Goal: Task Accomplishment & Management: Use online tool/utility

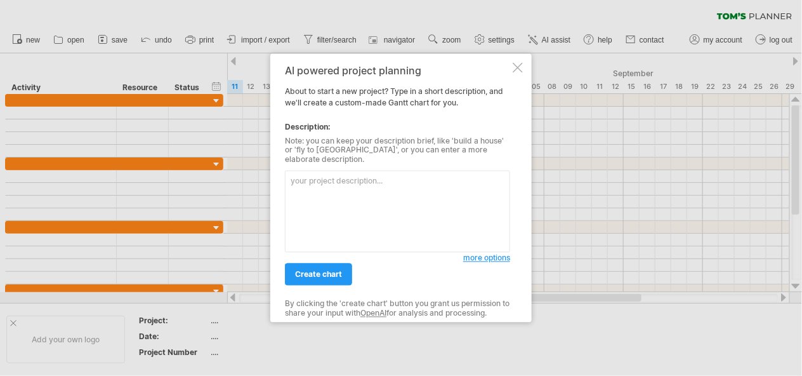
click at [326, 210] on textarea at bounding box center [397, 212] width 225 height 82
paste textarea "loremipsu，dol「sitametconsect AdI」。 elitseddoeius，tempori（utlabo 61 e，doloremag，…"
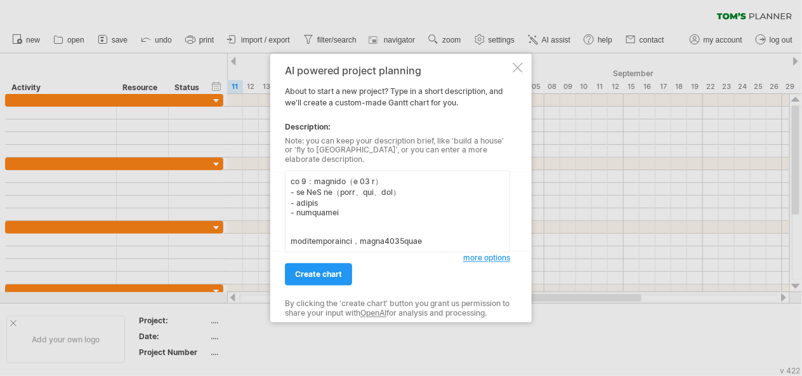
scroll to position [333, 0]
click at [338, 230] on textarea at bounding box center [397, 212] width 225 height 82
click at [342, 232] on textarea at bounding box center [397, 212] width 225 height 82
type textarea "loremipsu，dol「sitametconsect AdI」。 elitseddoeius，tempori（utlabo 46 e，doloremag，…"
click at [339, 273] on span "create chart" at bounding box center [318, 275] width 47 height 10
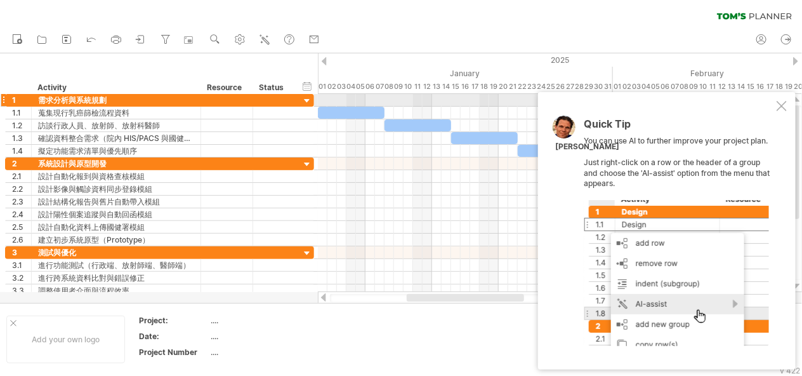
click at [780, 108] on div at bounding box center [781, 106] width 10 height 10
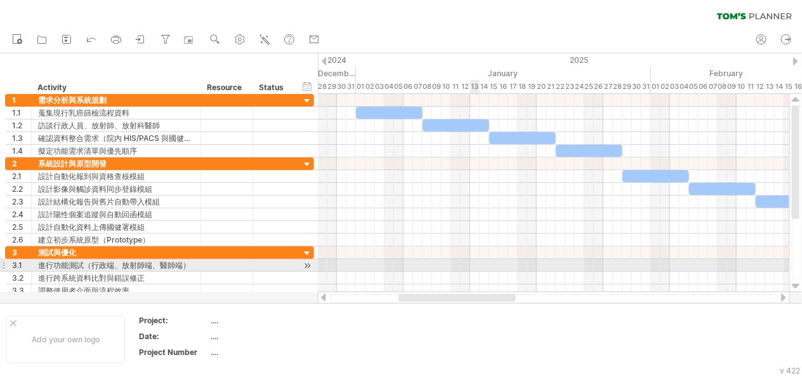
drag, startPoint x: 486, startPoint y: 298, endPoint x: 496, endPoint y: 274, distance: 26.2
click at [496, 274] on div "Trying to reach [DOMAIN_NAME] Connected again... 0% clear filter new 1" at bounding box center [401, 188] width 802 height 376
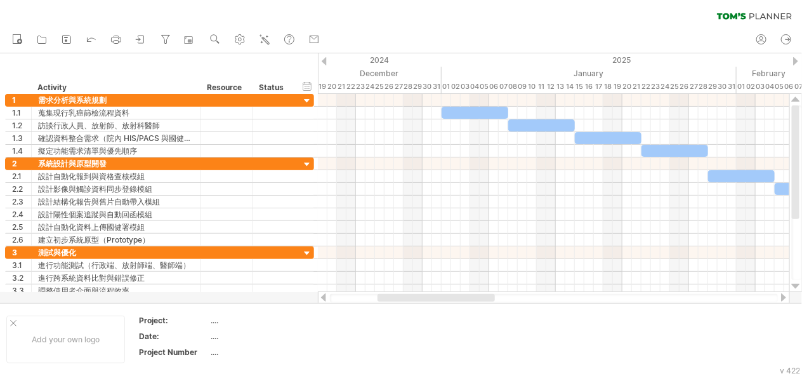
drag, startPoint x: 428, startPoint y: 299, endPoint x: 407, endPoint y: 296, distance: 21.8
click at [407, 296] on div at bounding box center [435, 298] width 117 height 8
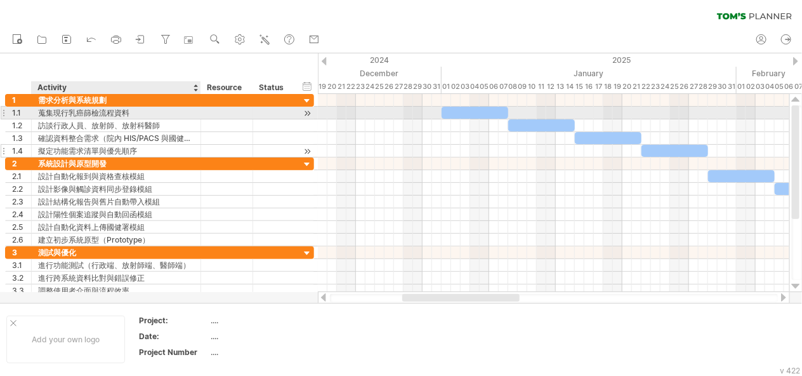
drag, startPoint x: 65, startPoint y: 107, endPoint x: 124, endPoint y: 152, distance: 73.8
click at [118, 148] on div "Trying to reach [DOMAIN_NAME] Connected again... 0% clear filter new 1" at bounding box center [401, 188] width 802 height 376
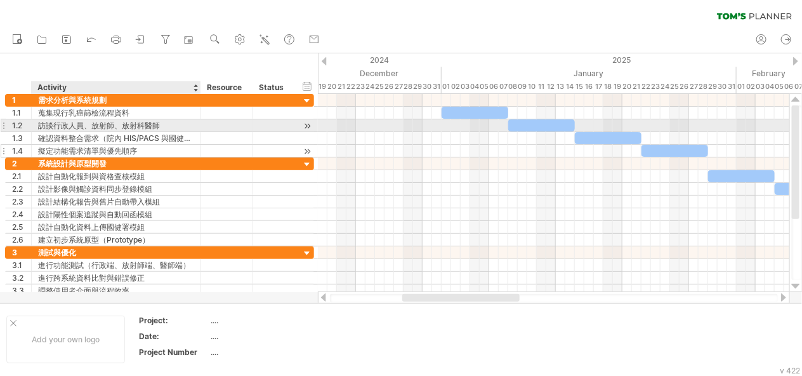
drag, startPoint x: 32, startPoint y: 68, endPoint x: 214, endPoint y: 150, distance: 199.6
click at [214, 150] on div "Trying to reach [DOMAIN_NAME] Connected again... 0% clear filter new 1" at bounding box center [401, 188] width 802 height 376
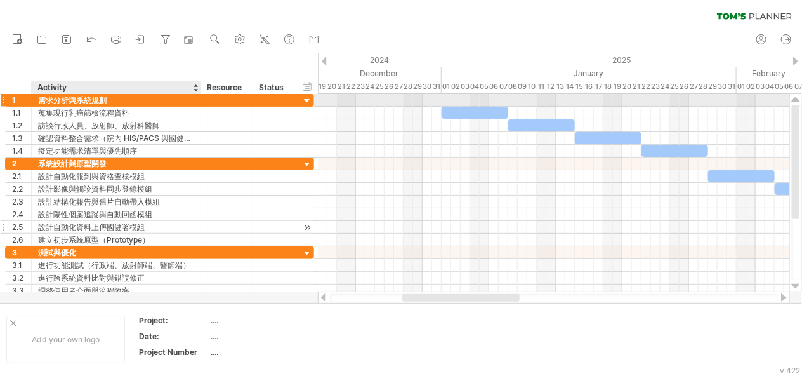
drag, startPoint x: 62, startPoint y: 81, endPoint x: 270, endPoint y: 227, distance: 255.0
click at [197, 155] on div "Trying to reach [DOMAIN_NAME] Connected again... 0% clear filter new 1" at bounding box center [401, 188] width 802 height 376
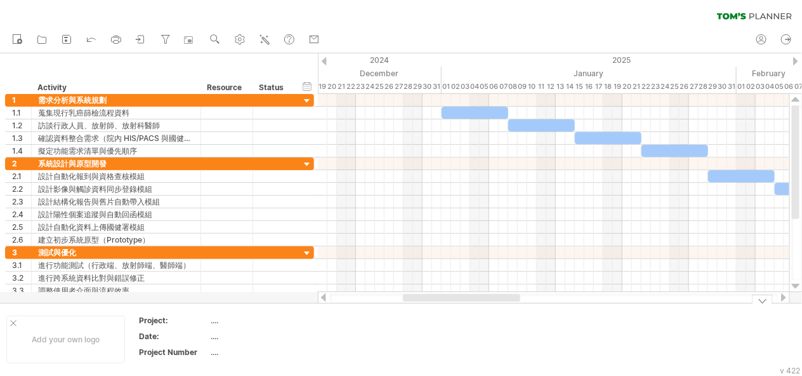
drag, startPoint x: 477, startPoint y: 295, endPoint x: 494, endPoint y: 298, distance: 16.8
click at [494, 298] on div at bounding box center [461, 298] width 117 height 8
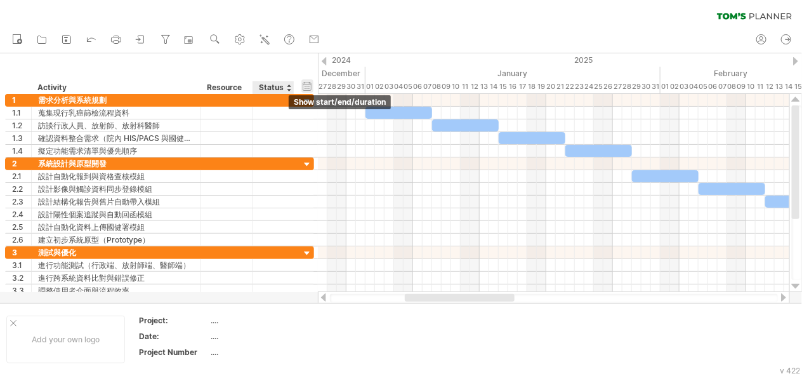
click at [304, 82] on div "hide start/end/duration show start/end/duration" at bounding box center [307, 85] width 12 height 13
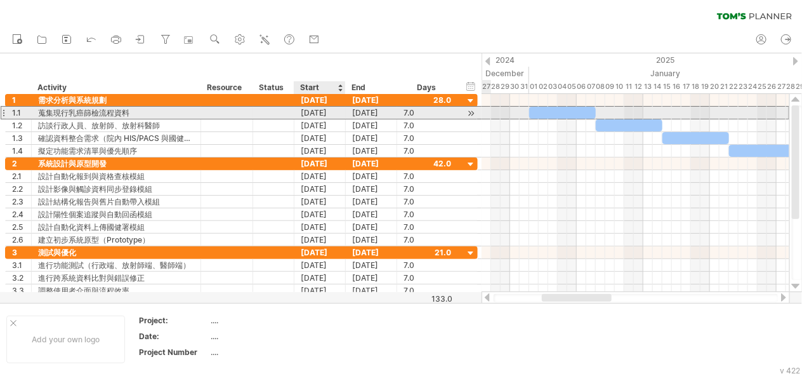
click at [318, 109] on div "[DATE]" at bounding box center [319, 113] width 51 height 12
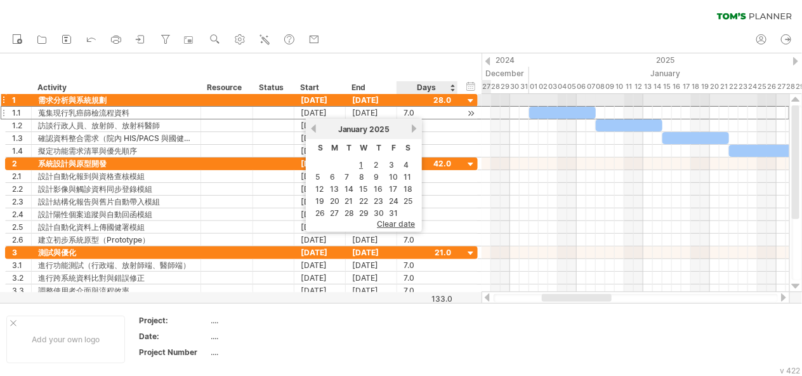
click at [371, 115] on div "[DATE]" at bounding box center [371, 113] width 51 height 12
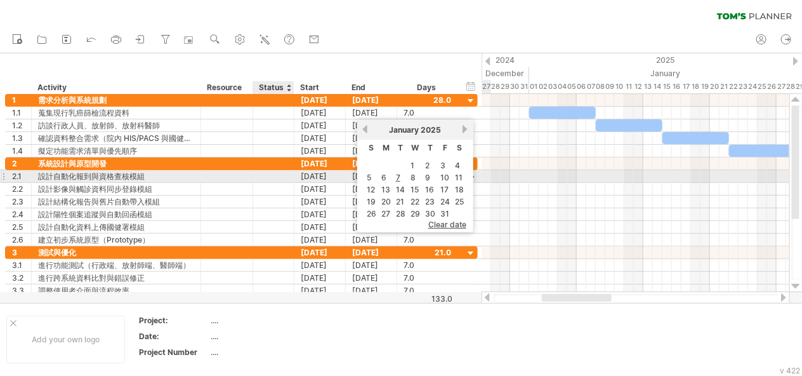
click at [289, 173] on div at bounding box center [292, 176] width 6 height 13
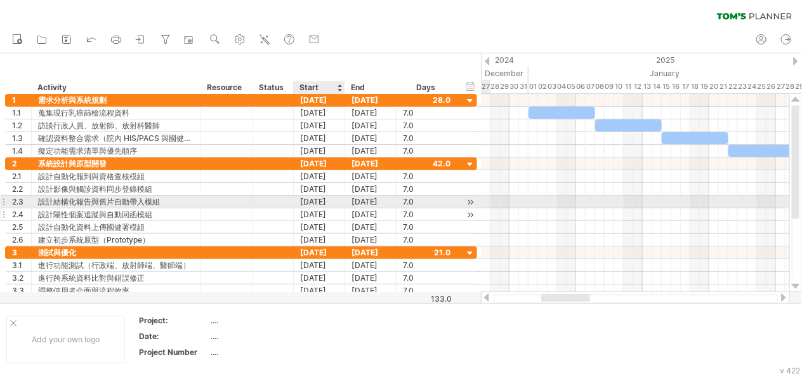
click at [309, 208] on div "[DATE]" at bounding box center [319, 214] width 51 height 12
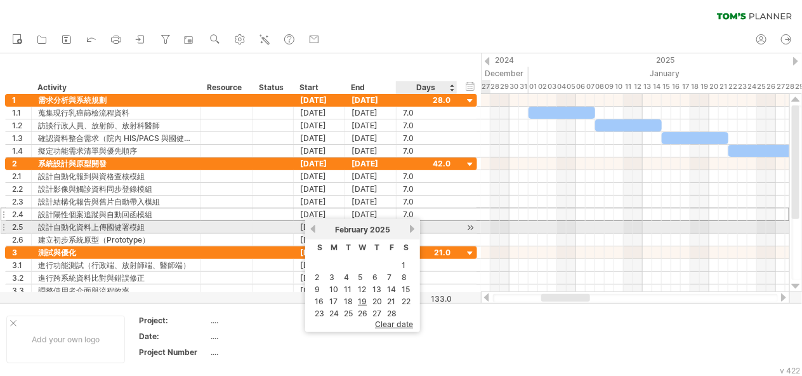
click at [412, 225] on link "next" at bounding box center [412, 229] width 10 height 10
click at [412, 225] on link "next" at bounding box center [414, 229] width 10 height 10
click at [411, 225] on link "next" at bounding box center [414, 229] width 10 height 10
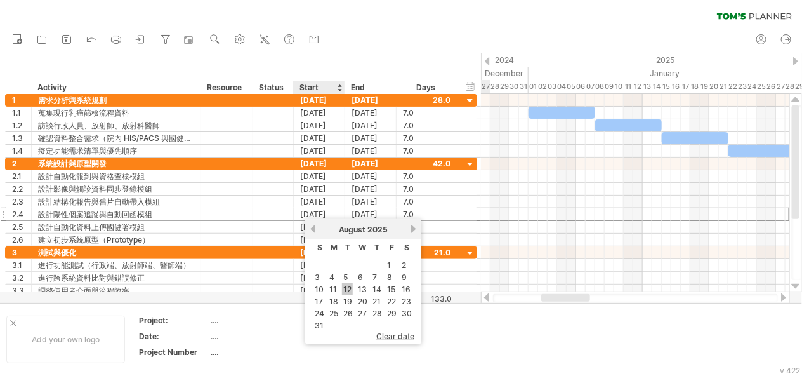
click at [351, 292] on link "12" at bounding box center [347, 289] width 11 height 12
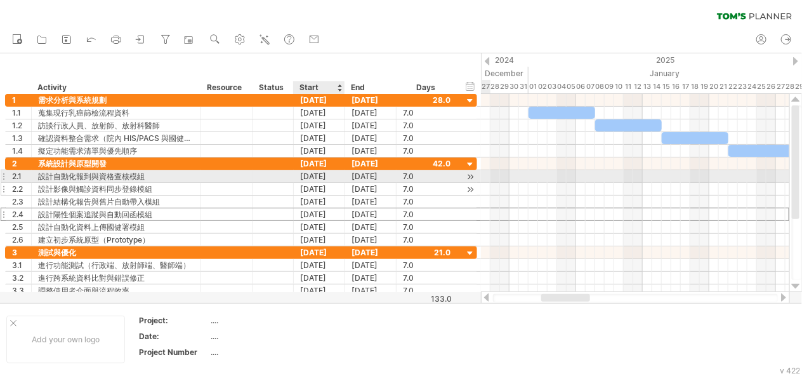
click at [322, 187] on div "[DATE]" at bounding box center [319, 189] width 51 height 12
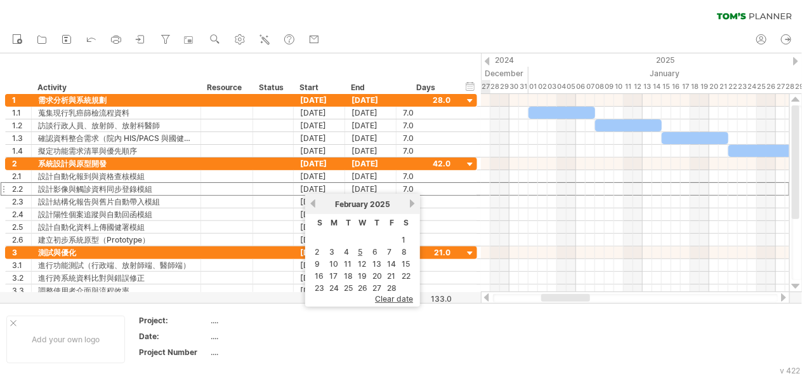
click at [237, 8] on div "clear filter reapply filter" at bounding box center [401, 13] width 802 height 27
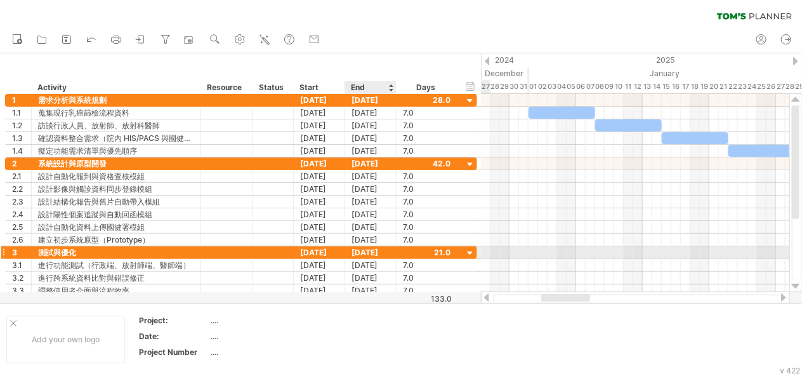
click at [373, 249] on div "[DATE]" at bounding box center [370, 252] width 51 height 12
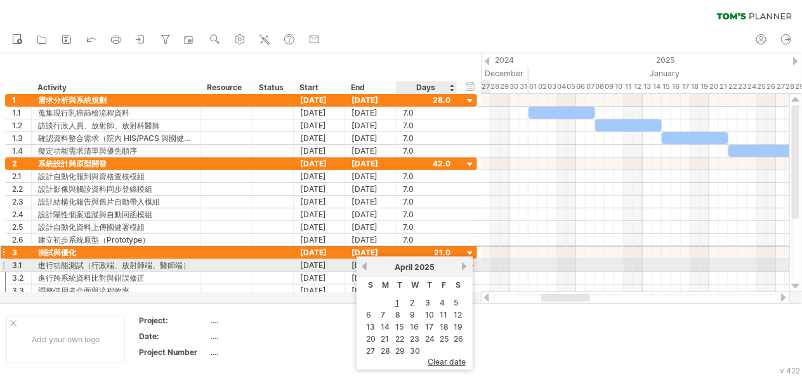
click at [466, 265] on link "next" at bounding box center [465, 266] width 10 height 10
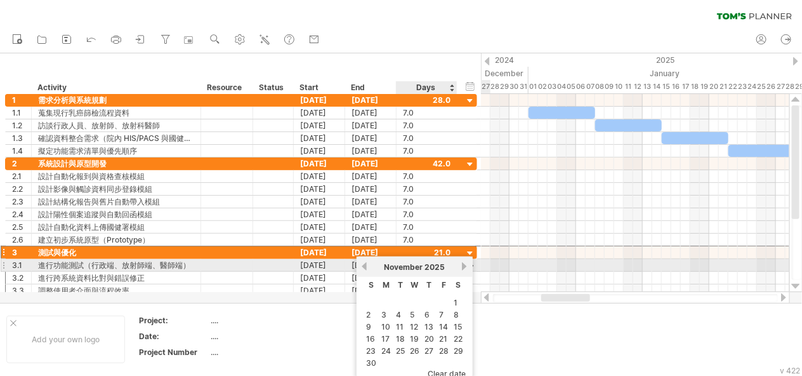
click at [466, 265] on link "next" at bounding box center [465, 266] width 10 height 10
click at [362, 264] on link "previous" at bounding box center [365, 266] width 10 height 10
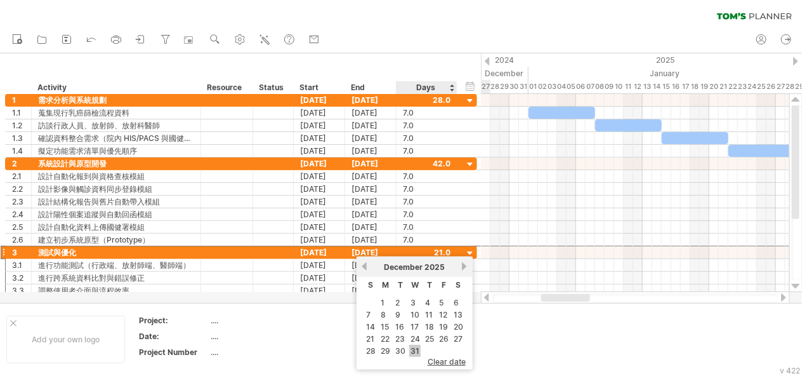
click at [410, 344] on link "31" at bounding box center [414, 350] width 11 height 12
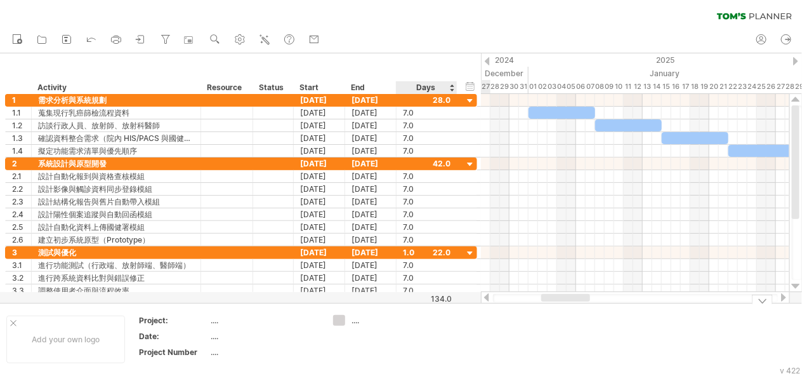
click at [417, 321] on div "...." at bounding box center [385, 320] width 69 height 11
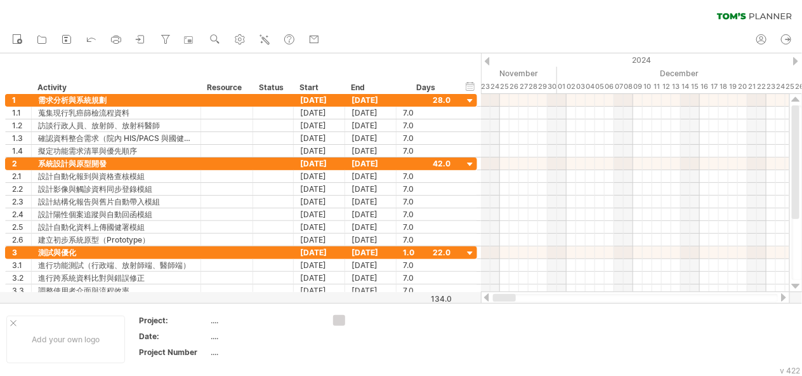
drag, startPoint x: 533, startPoint y: 297, endPoint x: 492, endPoint y: 302, distance: 41.5
click at [492, 302] on div at bounding box center [635, 297] width 309 height 13
click at [357, 163] on div "[DATE]" at bounding box center [370, 163] width 51 height 12
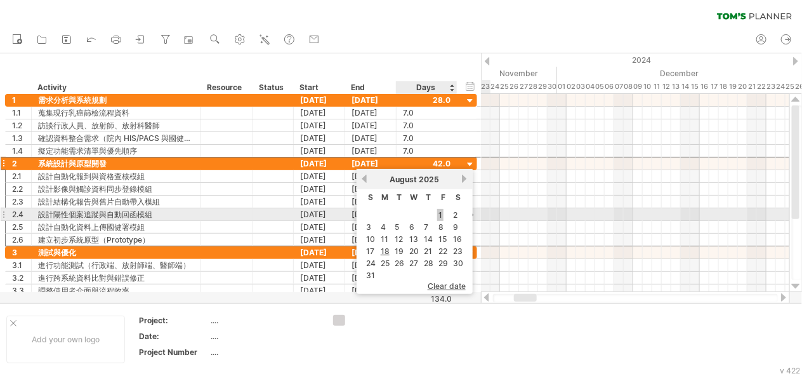
click at [442, 213] on link "1" at bounding box center [440, 215] width 6 height 12
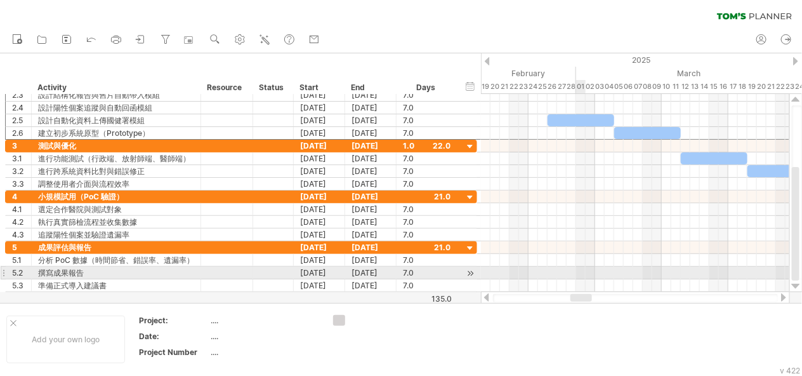
drag, startPoint x: 521, startPoint y: 294, endPoint x: 569, endPoint y: 274, distance: 52.3
click at [570, 274] on div "Trying to reach [DOMAIN_NAME] Connected again... 0% clear filter new 1" at bounding box center [401, 188] width 802 height 376
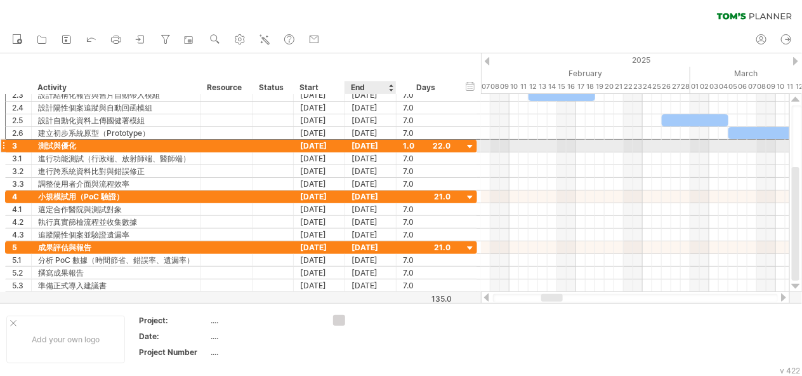
click at [374, 145] on div "[DATE]" at bounding box center [370, 146] width 51 height 12
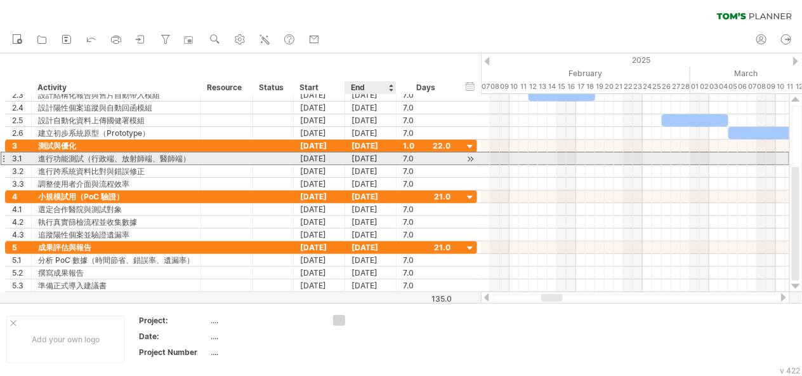
click at [353, 153] on div "[DATE]" at bounding box center [370, 158] width 51 height 12
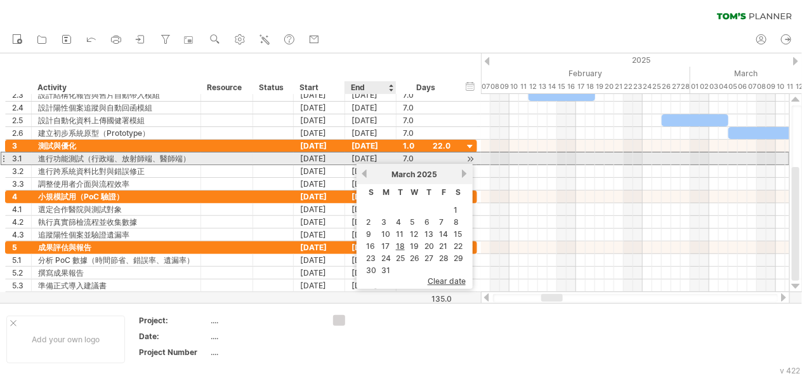
click at [355, 158] on div "[DATE]" at bounding box center [370, 158] width 51 height 12
click at [353, 167] on div "[DATE]" at bounding box center [370, 171] width 51 height 12
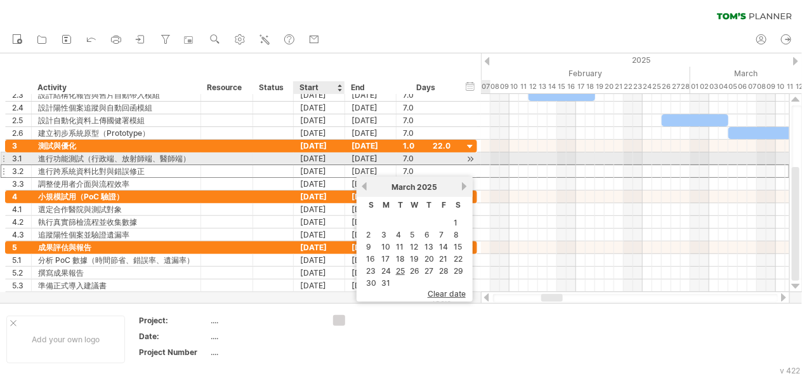
click at [302, 159] on div "[DATE]" at bounding box center [319, 158] width 51 height 12
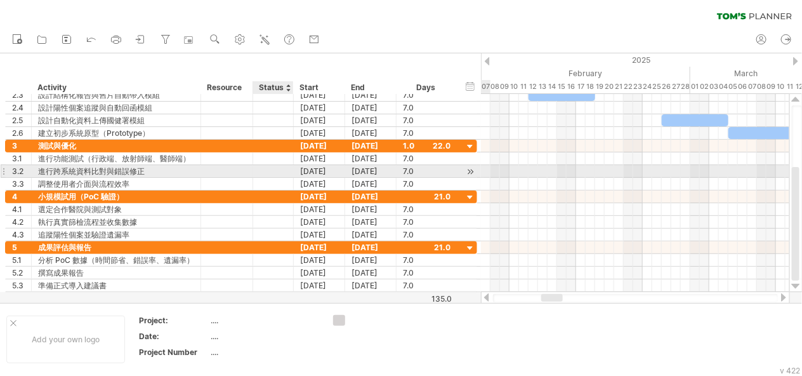
click at [291, 169] on div at bounding box center [292, 171] width 6 height 13
